Goal: Task Accomplishment & Management: Complete application form

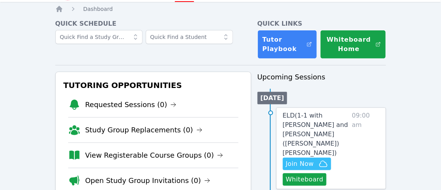
scroll to position [46, 0]
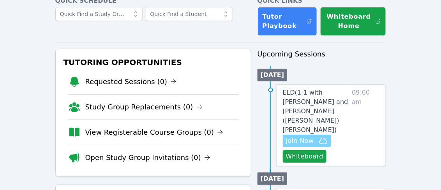
click at [313, 136] on span "Join Now" at bounding box center [300, 140] width 28 height 9
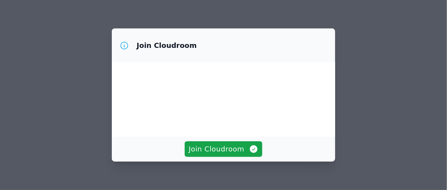
scroll to position [81, 0]
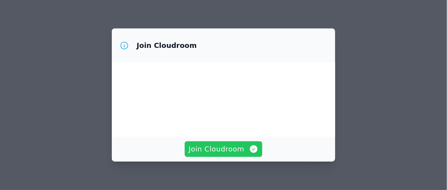
click at [239, 151] on span "Join Cloudroom" at bounding box center [224, 149] width 70 height 11
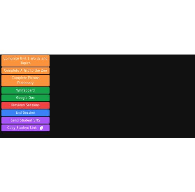
scroll to position [124, 0]
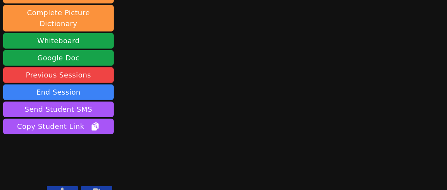
click at [94, 189] on icon at bounding box center [96, 191] width 7 height 5
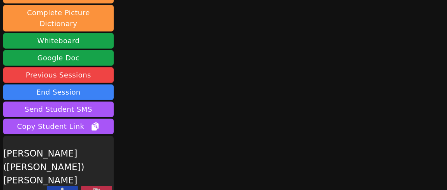
click at [64, 188] on icon at bounding box center [62, 191] width 5 height 6
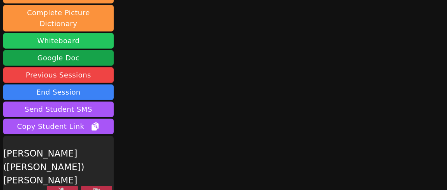
click at [78, 33] on button "Whiteboard" at bounding box center [58, 41] width 111 height 16
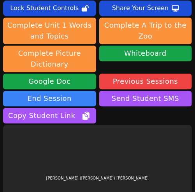
scroll to position [264, 0]
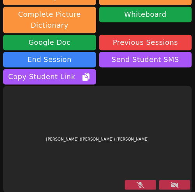
click at [171, 182] on icon at bounding box center [175, 185] width 8 height 6
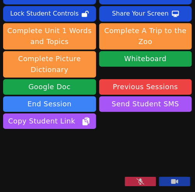
click at [172, 182] on icon at bounding box center [175, 181] width 7 height 5
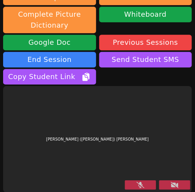
click at [15, 113] on div "[PERSON_NAME] ([PERSON_NAME]) [PERSON_NAME]" at bounding box center [97, 139] width 189 height 106
click at [175, 185] on button at bounding box center [174, 185] width 31 height 9
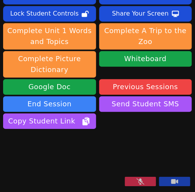
click at [138, 180] on icon at bounding box center [141, 182] width 8 height 6
click at [9, 131] on video at bounding box center [61, 160] width 117 height 58
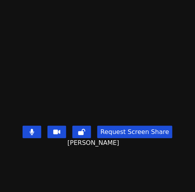
scroll to position [0, 0]
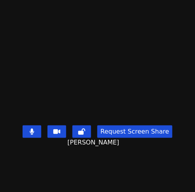
click at [39, 75] on video at bounding box center [97, 80] width 117 height 84
click at [39, 82] on video at bounding box center [97, 80] width 117 height 84
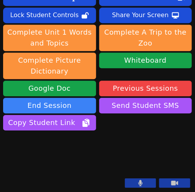
scroll to position [264, 0]
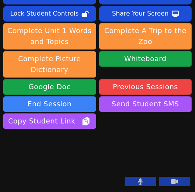
click at [16, 131] on video at bounding box center [61, 160] width 117 height 58
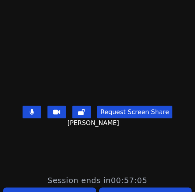
scroll to position [0, 0]
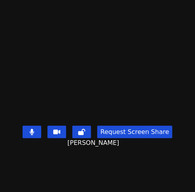
click at [39, 58] on video at bounding box center [97, 80] width 117 height 84
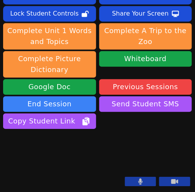
scroll to position [264, 0]
click at [9, 131] on video at bounding box center [61, 160] width 117 height 58
click at [10, 137] on video at bounding box center [61, 160] width 117 height 58
click at [15, 131] on video at bounding box center [61, 160] width 117 height 58
click at [14, 139] on video at bounding box center [61, 160] width 117 height 58
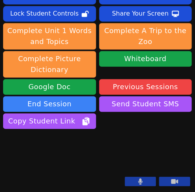
click at [16, 138] on video at bounding box center [61, 160] width 117 height 58
click at [19, 131] on video at bounding box center [61, 160] width 117 height 58
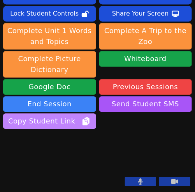
scroll to position [254, 0]
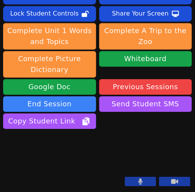
click at [25, 145] on video at bounding box center [61, 160] width 117 height 58
click at [18, 137] on video at bounding box center [61, 160] width 117 height 58
click at [14, 131] on video at bounding box center [61, 160] width 117 height 58
click at [23, 131] on video at bounding box center [61, 160] width 117 height 58
click at [14, 136] on video at bounding box center [61, 160] width 117 height 58
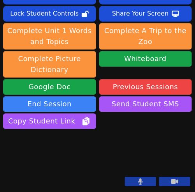
click at [15, 154] on video at bounding box center [61, 160] width 117 height 58
click at [16, 131] on video at bounding box center [61, 160] width 117 height 58
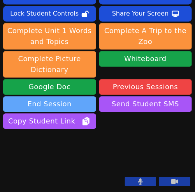
click at [67, 96] on button "End Session" at bounding box center [49, 104] width 93 height 16
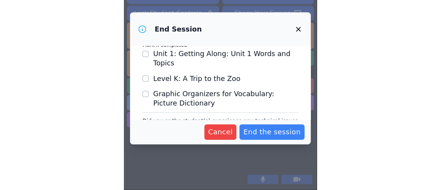
scroll to position [44, 0]
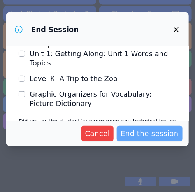
click at [148, 129] on span "End the session" at bounding box center [150, 133] width 58 height 11
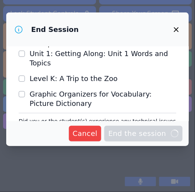
click at [177, 30] on icon "button" at bounding box center [176, 29] width 5 height 5
click at [16, 159] on div "End Session This will send all participants to the post-session form. Worksheet…" at bounding box center [97, 96] width 195 height 192
click at [93, 136] on span "Cancel" at bounding box center [85, 133] width 25 height 11
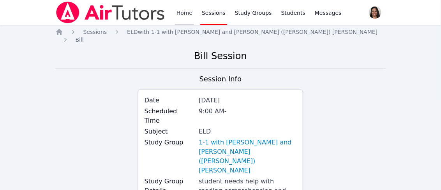
click at [189, 11] on link "Home" at bounding box center [184, 12] width 19 height 25
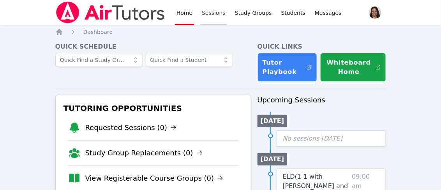
click at [212, 16] on link "Sessions" at bounding box center [213, 12] width 27 height 25
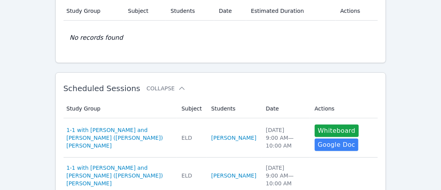
scroll to position [108, 0]
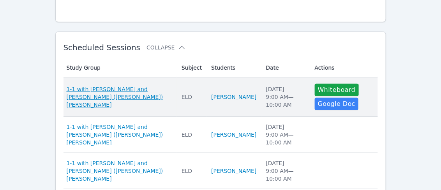
click at [161, 92] on span "1-1 with [PERSON_NAME] and [PERSON_NAME] ([PERSON_NAME]) [PERSON_NAME]" at bounding box center [120, 96] width 106 height 23
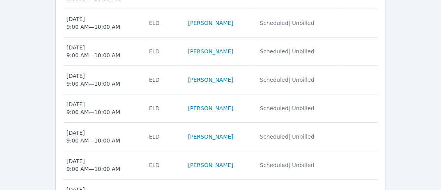
scroll to position [557, 0]
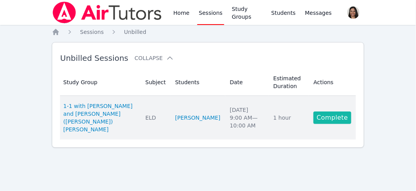
click at [327, 112] on link "Complete" at bounding box center [331, 118] width 37 height 12
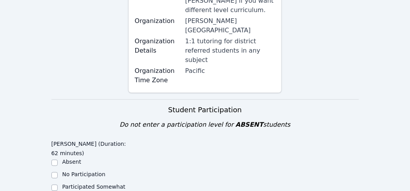
scroll to position [262, 0]
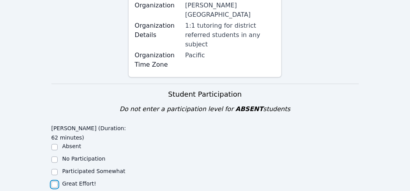
click at [55, 182] on input "Great Effort!" at bounding box center [54, 185] width 6 height 6
checkbox input "true"
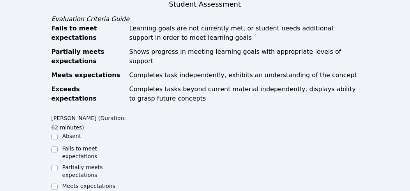
scroll to position [467, 0]
click at [54, 165] on input "Partially meets expectations" at bounding box center [54, 168] width 6 height 6
checkbox input "true"
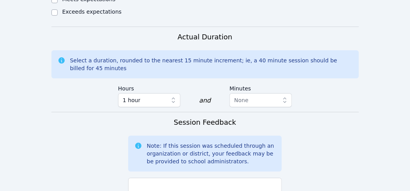
scroll to position [654, 0]
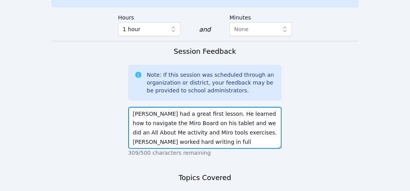
scroll to position [725, 0]
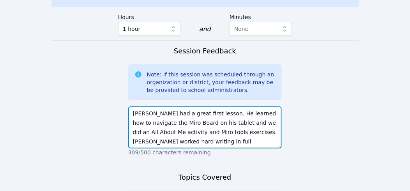
drag, startPoint x: 175, startPoint y: 83, endPoint x: 168, endPoint y: 79, distance: 8.4
click at [168, 106] on textarea "Rey had a great first lesson. He learned how to navigate the Miro Board on his …" at bounding box center [205, 127] width 154 height 42
type textarea "Rey had a great first lesson. He learned how to navigate the Miro Board on his …"
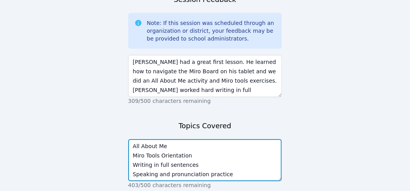
type textarea "All About Me Miro Tools Orientation Writing in full sentences Speaking and pron…"
